Goal: Task Accomplishment & Management: Manage account settings

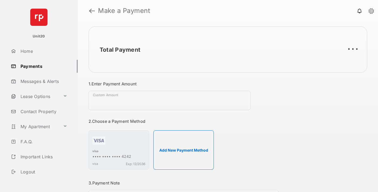
click at [42, 66] on link "Payments" at bounding box center [43, 66] width 69 height 13
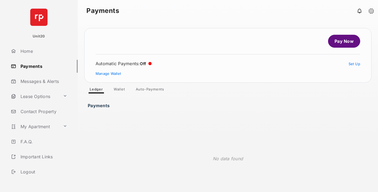
click at [150, 90] on link "Auto-Payments" at bounding box center [149, 90] width 37 height 6
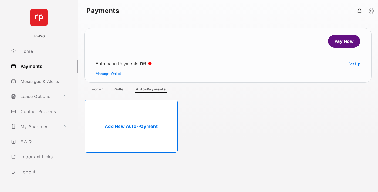
click at [131, 127] on link "Add New Auto-Payment" at bounding box center [131, 126] width 93 height 53
